Goal: Information Seeking & Learning: Compare options

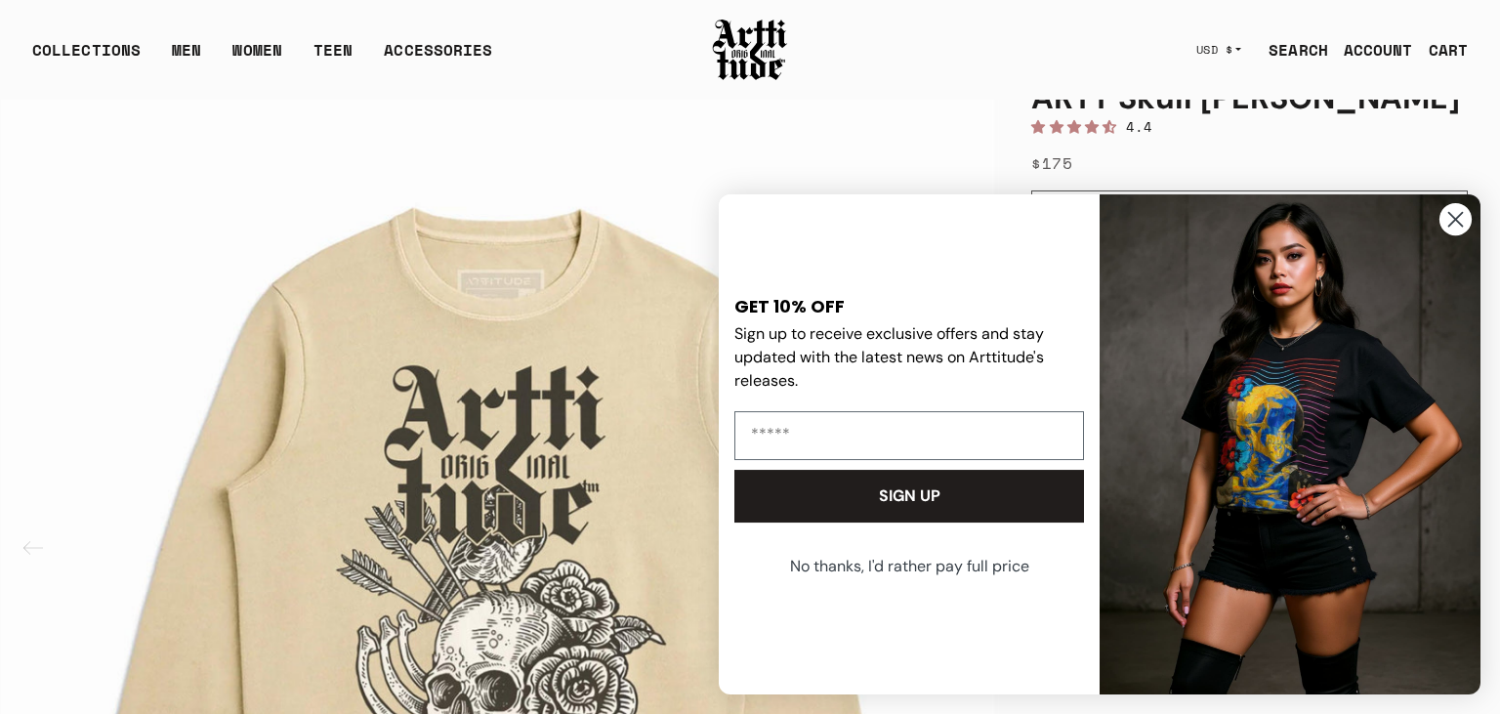
scroll to position [104, 0]
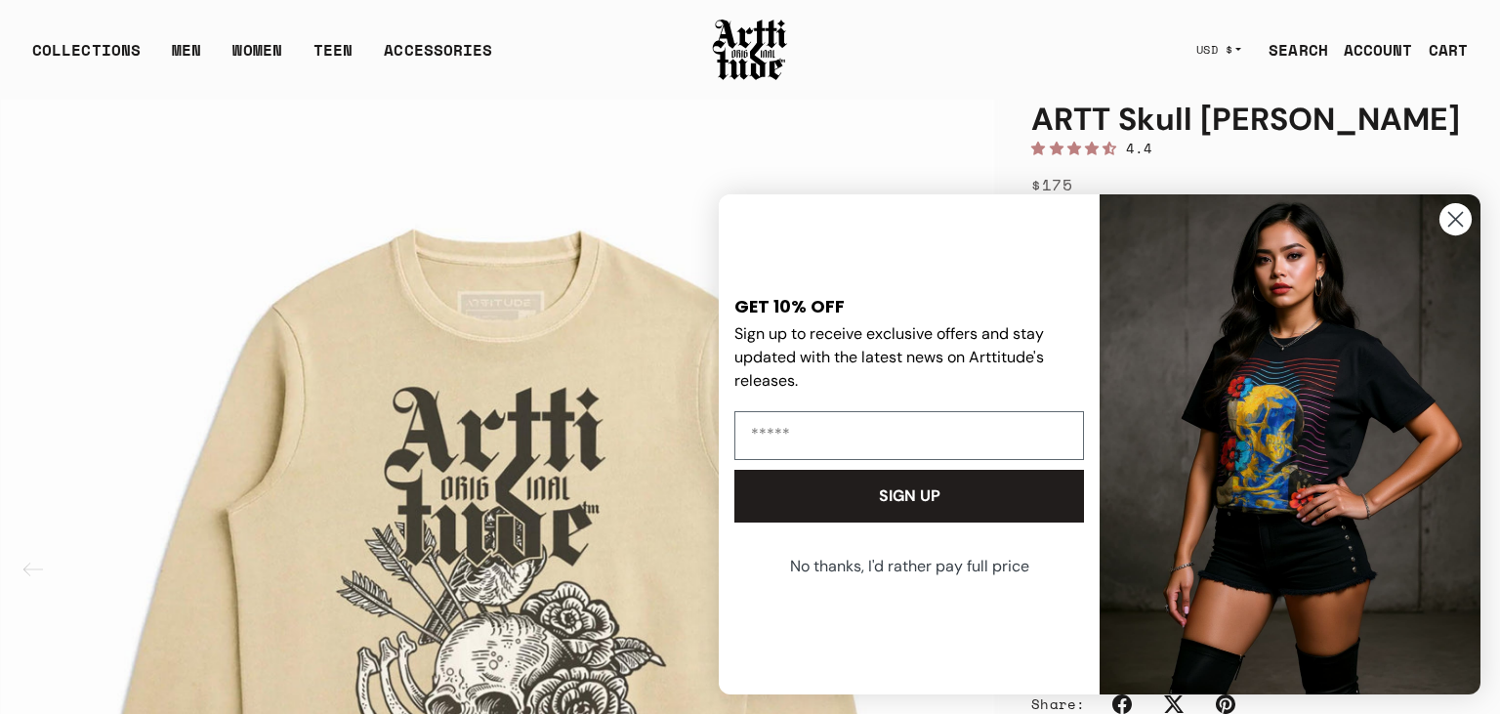
click at [1462, 234] on circle "Close dialog" at bounding box center [1455, 219] width 32 height 32
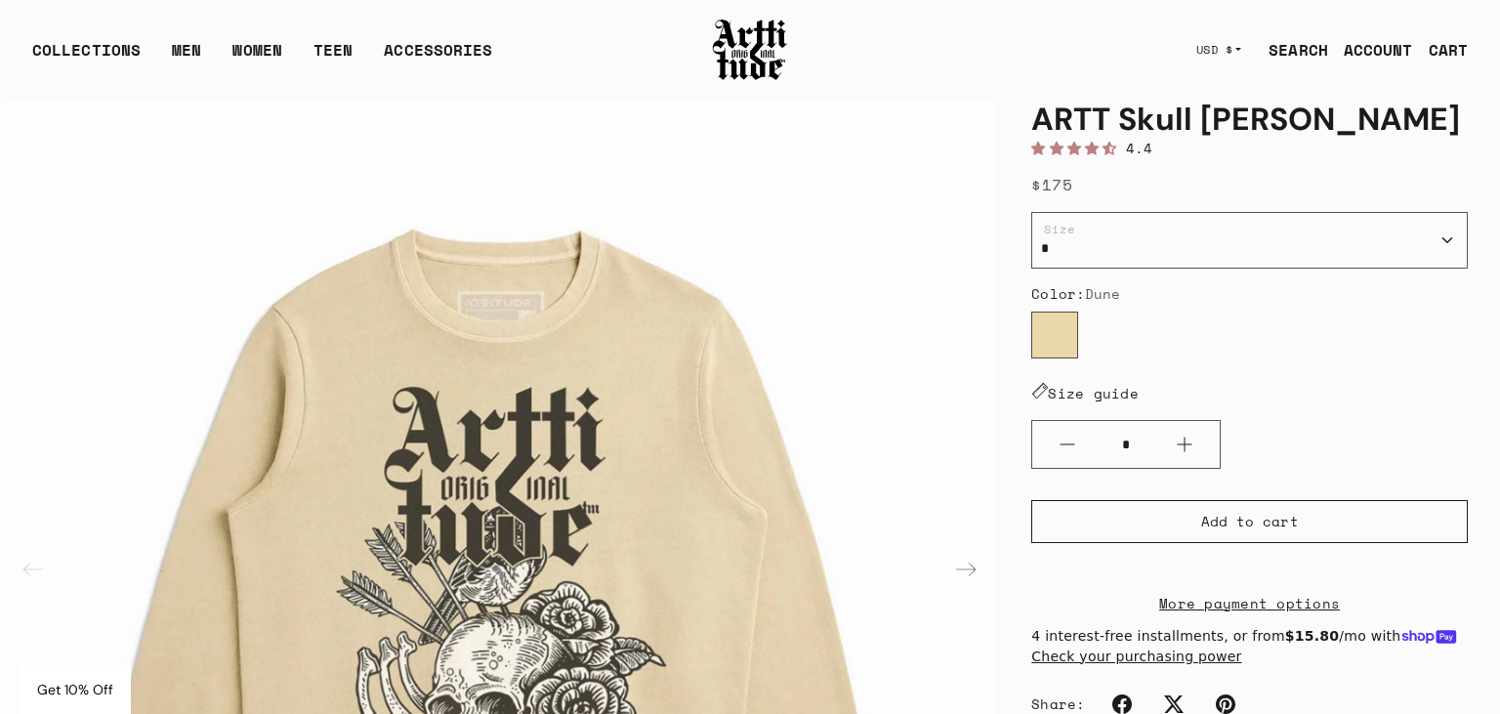
drag, startPoint x: 1475, startPoint y: 127, endPoint x: 1010, endPoint y: 107, distance: 465.2
click at [1010, 107] on div "ARTT Skull [PERSON_NAME] 4.4 $175 / * * * ** *** Size Color: Dune [GEOGRAPHIC_D…" at bounding box center [1249, 658] width 499 height 1181
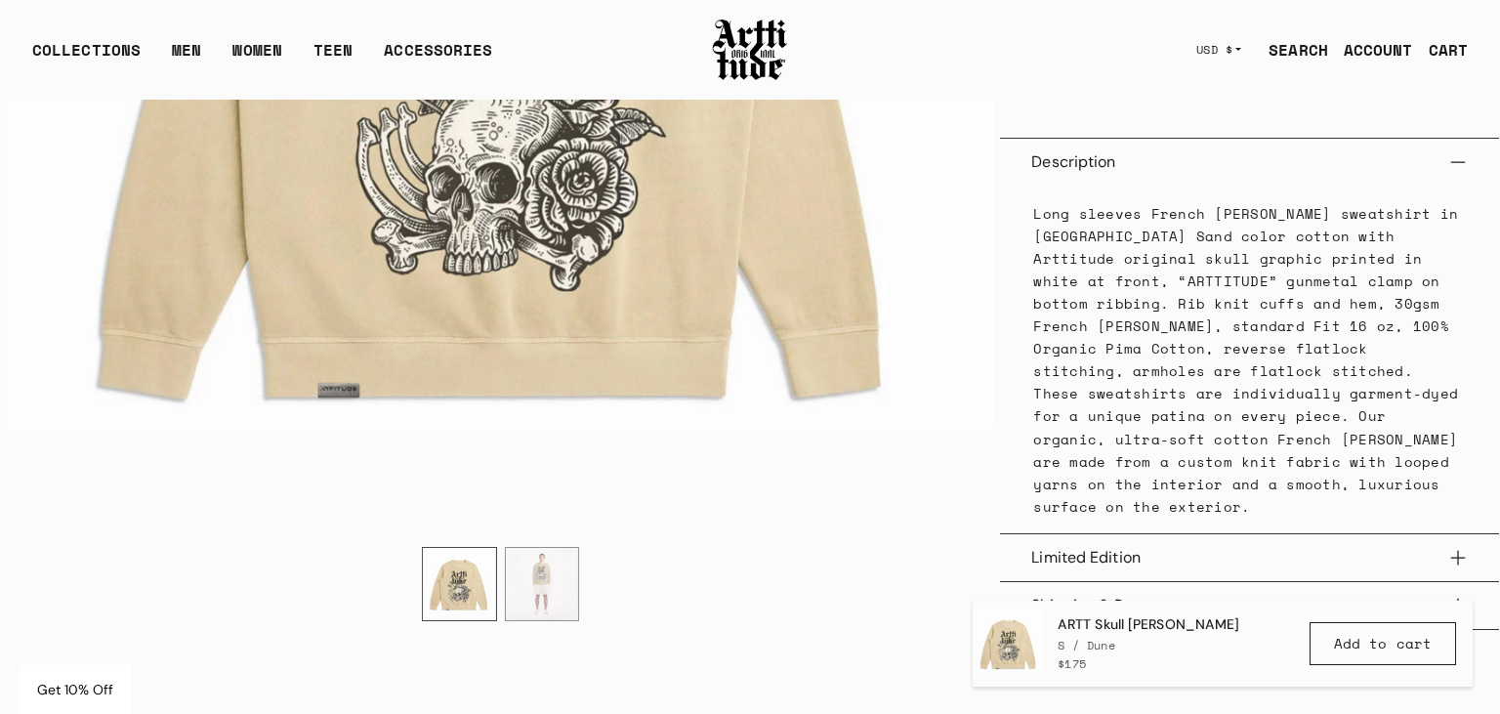
scroll to position [1238, 0]
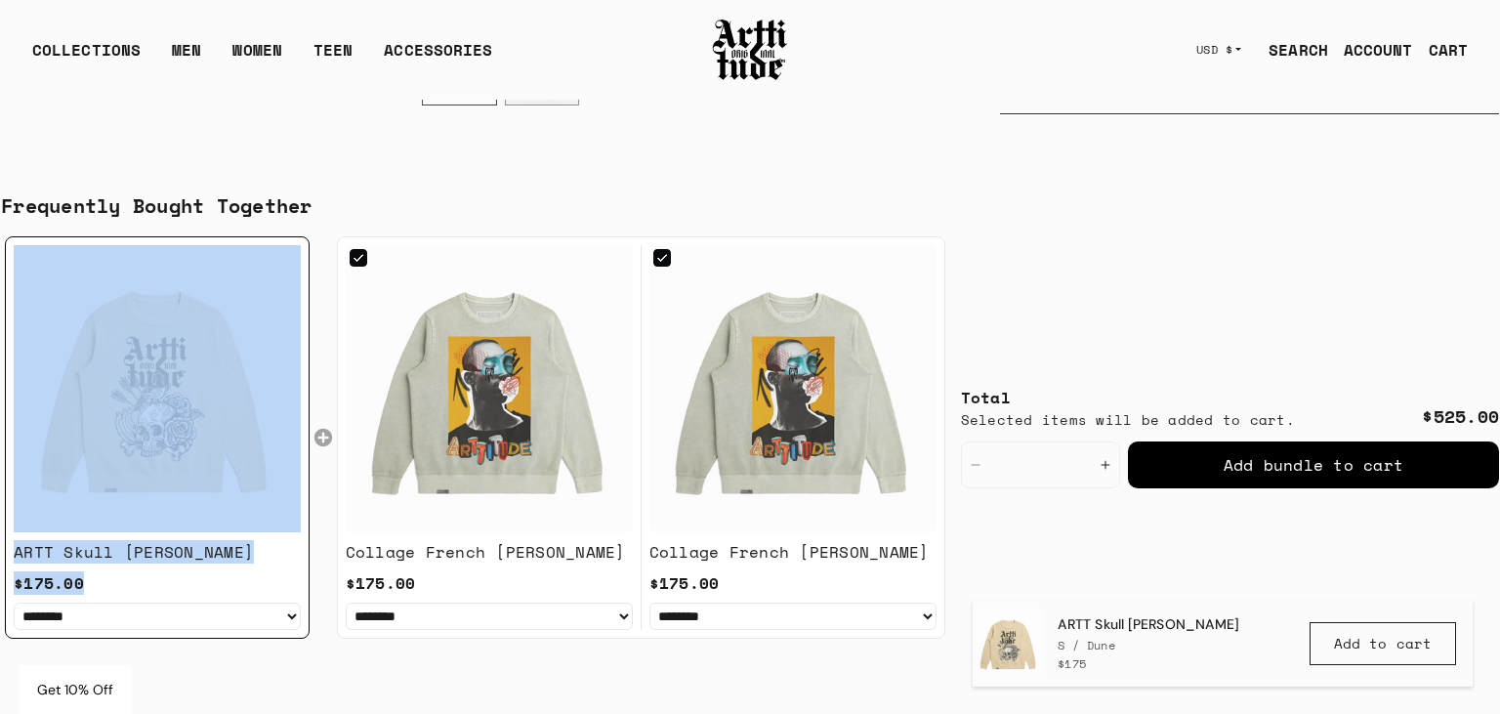
drag, startPoint x: 278, startPoint y: 551, endPoint x: 263, endPoint y: 564, distance: 20.8
click at [263, 564] on div "**********" at bounding box center [157, 437] width 305 height 402
click at [593, 682] on main "ARTT Skull [PERSON_NAME] Home Artt Collection 25 Open featured media in gallery…" at bounding box center [750, 712] width 1498 height 3702
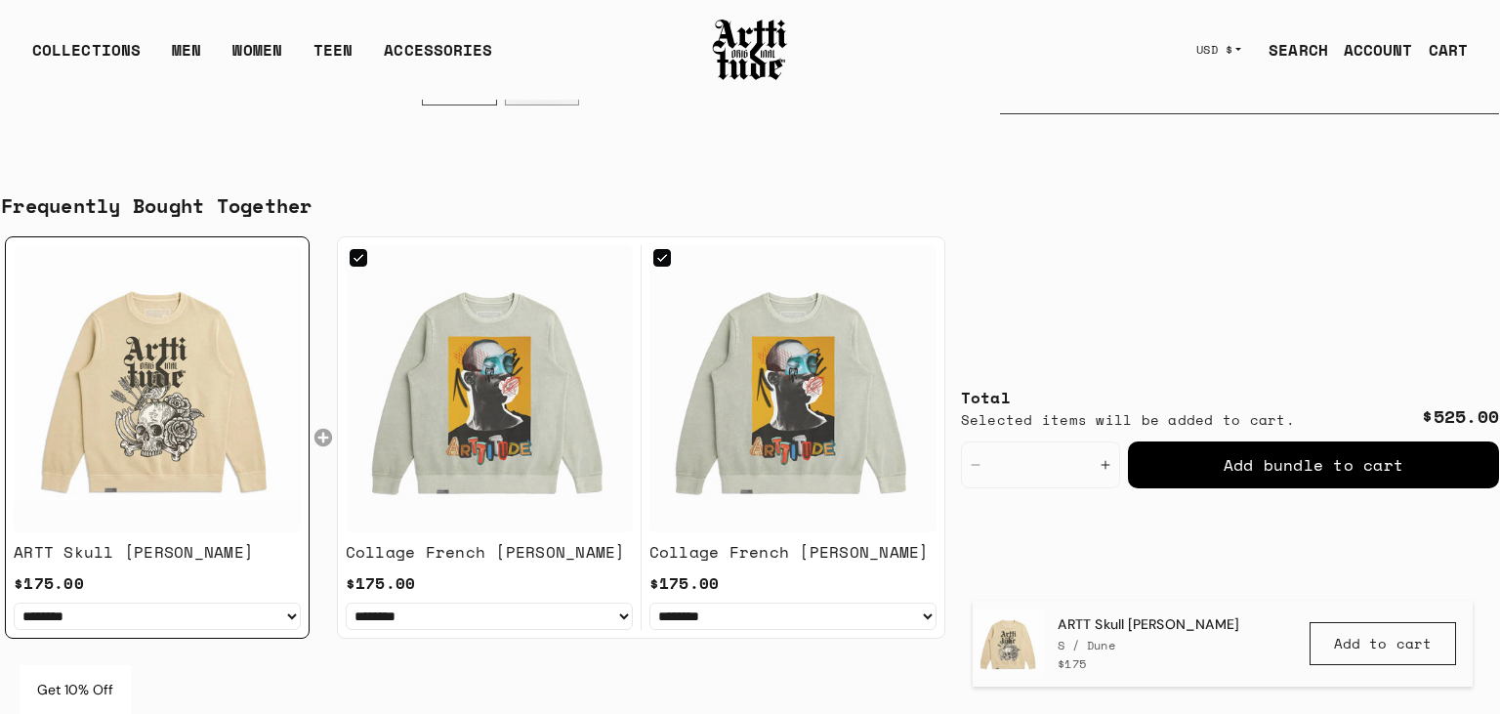
click at [593, 682] on main "ARTT Skull Terry Crewneck Home Artt Collection 25 Open featured media in galler…" at bounding box center [750, 712] width 1498 height 3702
click at [525, 545] on div "Collage French [PERSON_NAME]" at bounding box center [486, 551] width 280 height 23
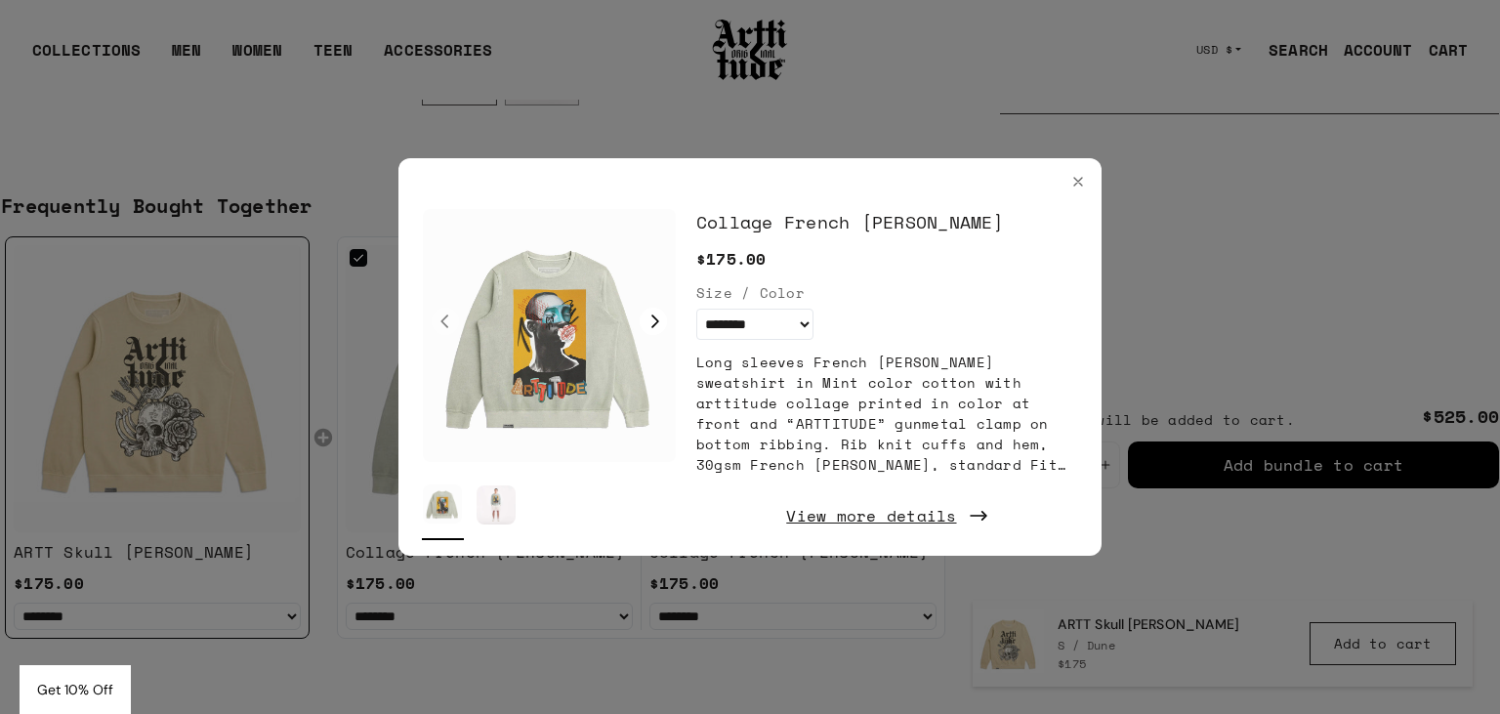
click at [848, 514] on div "View more details" at bounding box center [887, 515] width 382 height 49
click at [1072, 188] on icon "Close" at bounding box center [1078, 182] width 16 height 16
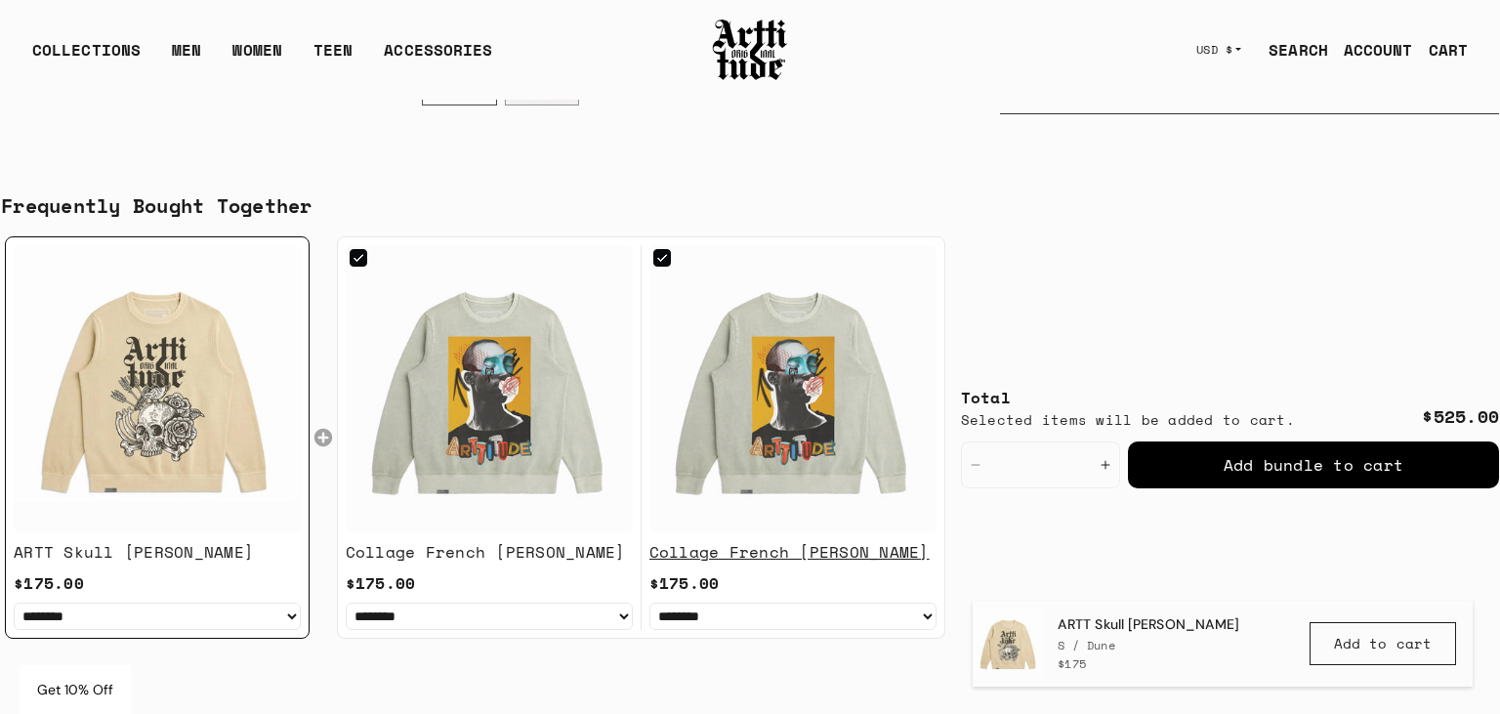
click at [835, 554] on div "Collage French [PERSON_NAME]" at bounding box center [789, 551] width 280 height 23
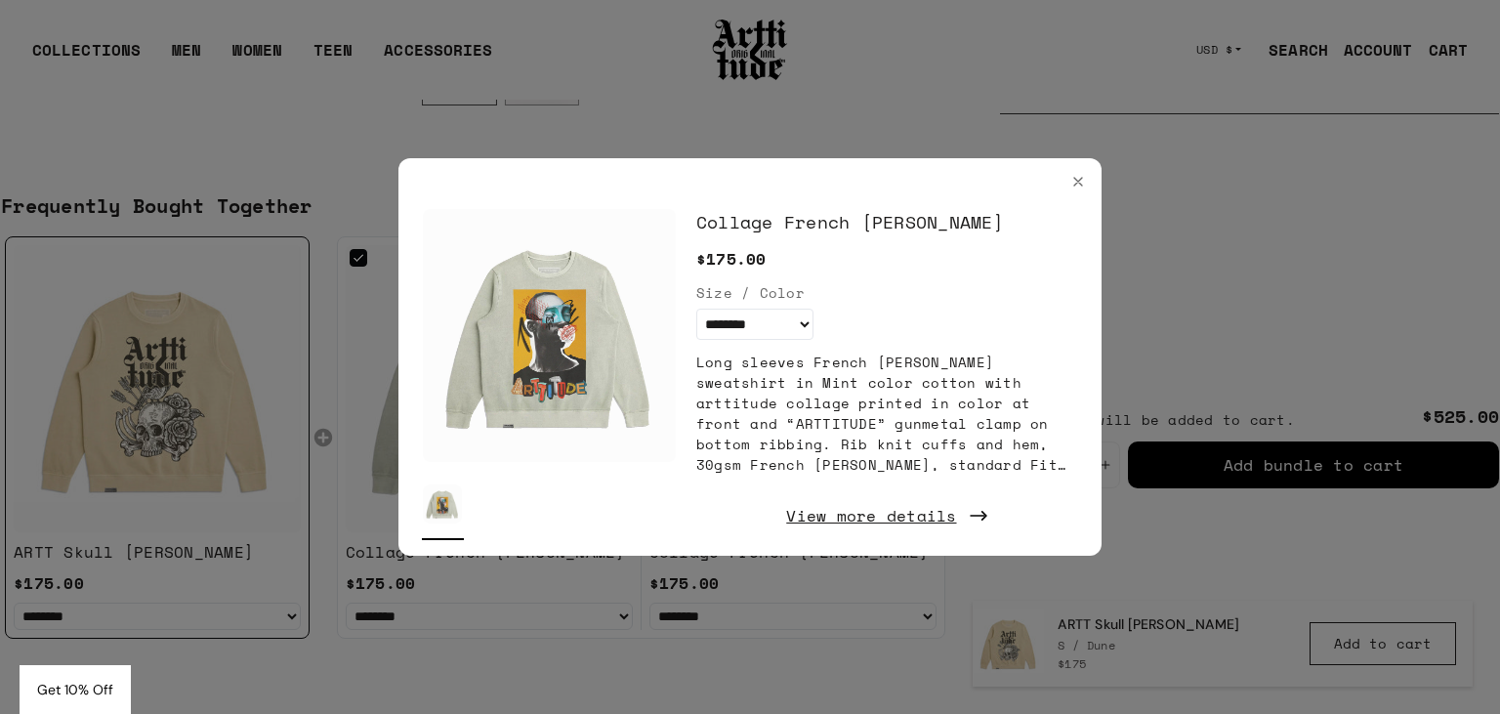
click at [953, 523] on div "View more details" at bounding box center [887, 515] width 382 height 49
